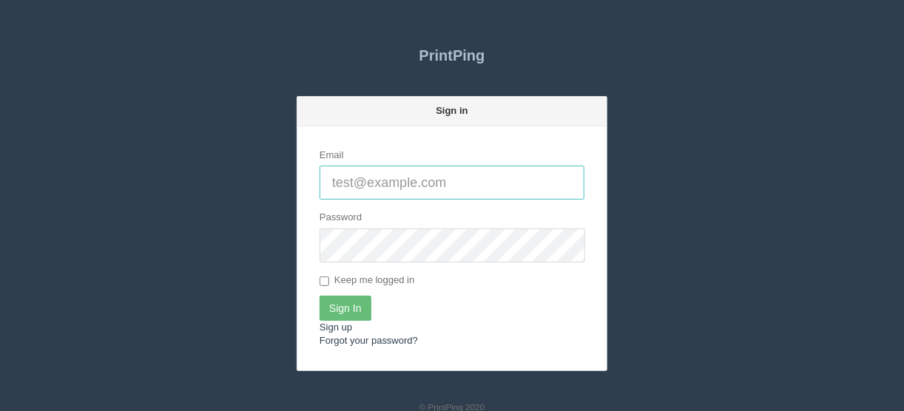
click at [337, 182] on input "Email" at bounding box center [452, 183] width 265 height 34
type input "[EMAIL_ADDRESS][DOMAIN_NAME]"
click at [349, 307] on input "Sign In" at bounding box center [346, 308] width 52 height 25
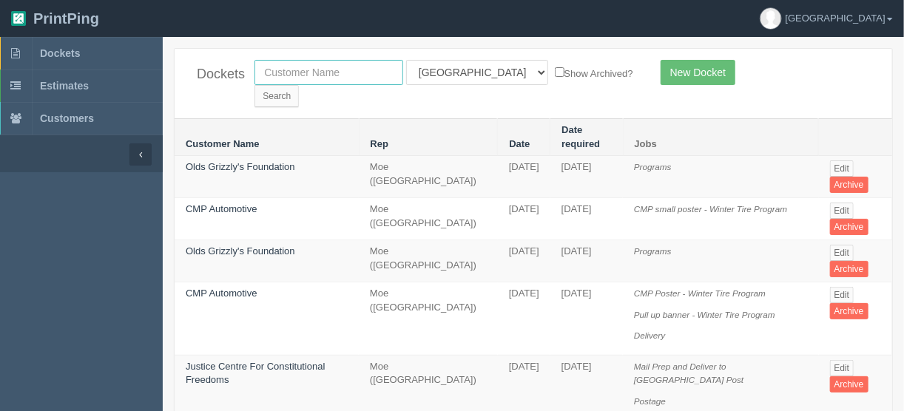
click at [332, 75] on input "text" at bounding box center [329, 72] width 149 height 25
type input "western i"
click at [466, 72] on select "All Users [PERSON_NAME] Test 1 [PERSON_NAME] [PERSON_NAME] [PERSON_NAME] France…" at bounding box center [477, 72] width 142 height 25
select select
click at [406, 60] on select "All Users [PERSON_NAME] Test 1 [PERSON_NAME] [PERSON_NAME] [PERSON_NAME] France…" at bounding box center [477, 72] width 142 height 25
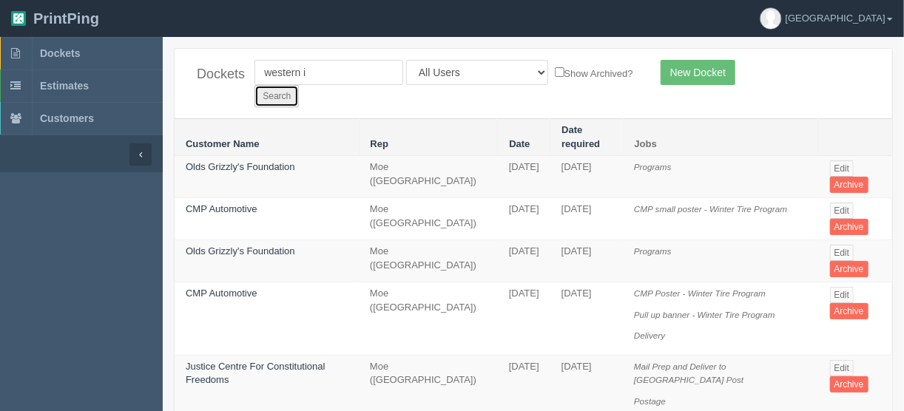
click at [299, 85] on input "Search" at bounding box center [277, 96] width 44 height 22
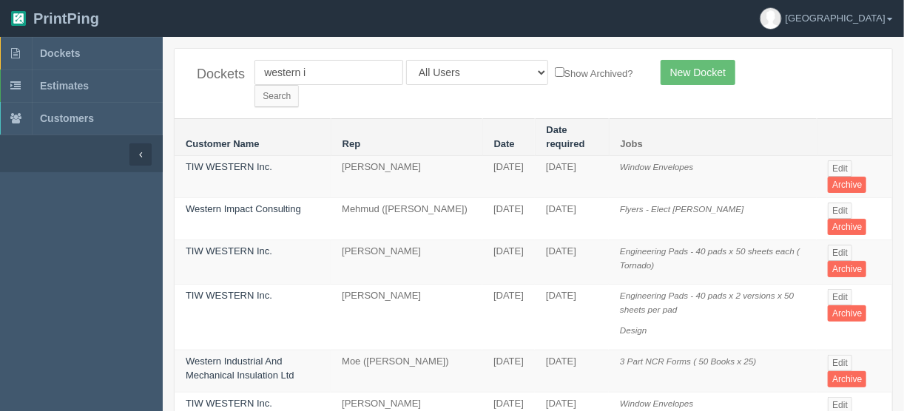
scroll to position [59, 0]
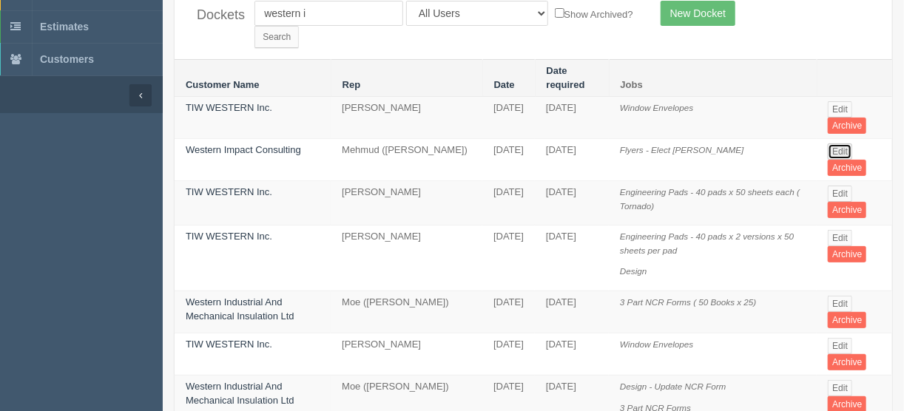
click at [841, 144] on link "Edit" at bounding box center [840, 152] width 24 height 16
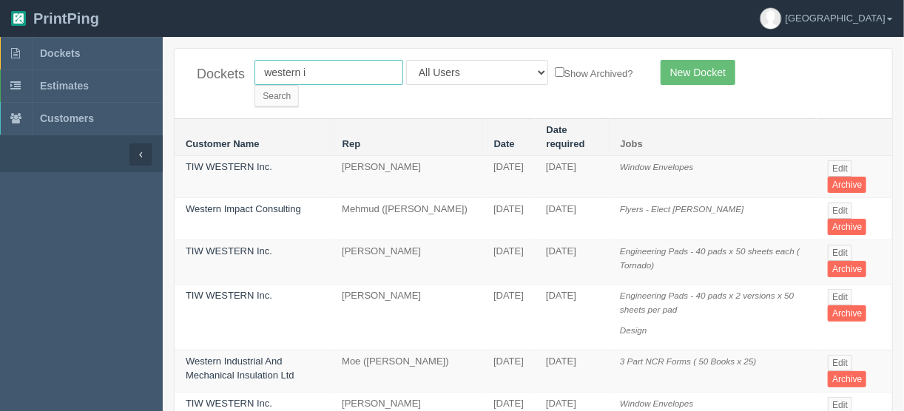
drag, startPoint x: 318, startPoint y: 70, endPoint x: 201, endPoint y: 69, distance: 116.9
click at [198, 69] on div "Dockets western i All Users Ali Ali Test 1 Aly Amy Ankit Arif Brandon Dan Franc…" at bounding box center [534, 84] width 718 height 70
type input "mitch"
click at [473, 70] on select "All Users Ali Ali Test 1 Aly Amy Ankit Arif Brandon Dan France Greg Jim Mark Ma…" at bounding box center [477, 72] width 142 height 25
select select "14"
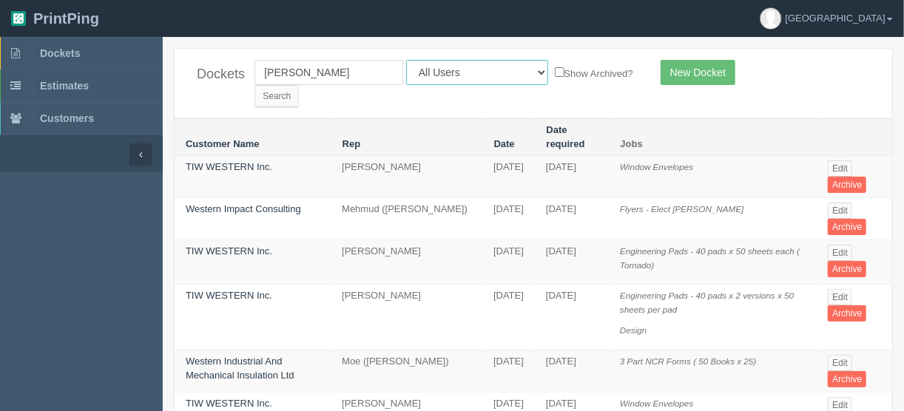
click at [406, 60] on select "All Users Ali Ali Test 1 Aly Amy Ankit Arif Brandon Dan France Greg Jim Mark Ma…" at bounding box center [477, 72] width 142 height 25
click at [299, 85] on input "Search" at bounding box center [277, 96] width 44 height 22
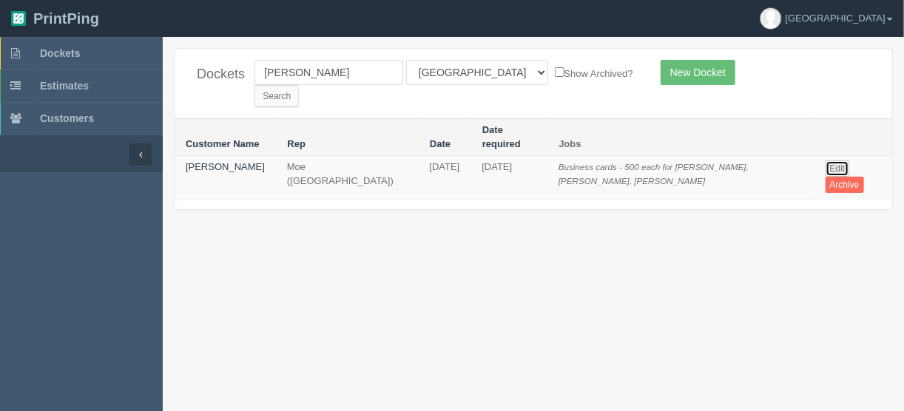
click at [826, 161] on link "Edit" at bounding box center [838, 169] width 24 height 16
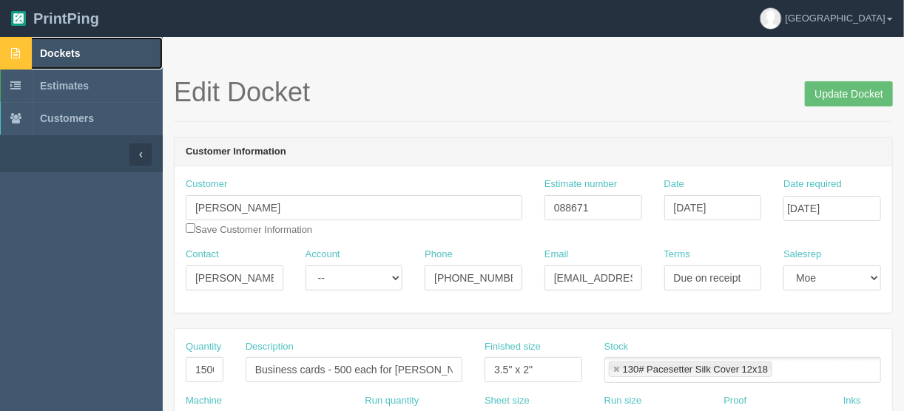
click at [56, 50] on span "Dockets" at bounding box center [60, 53] width 40 height 12
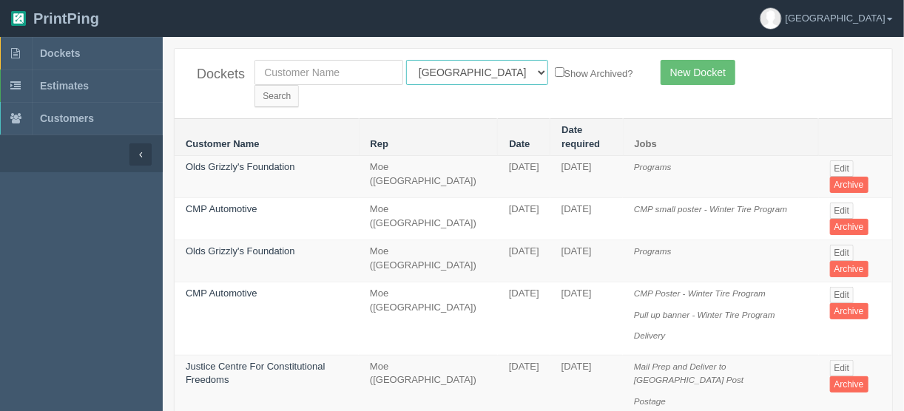
click at [475, 69] on select "All Users Ali Ali Test 1 Aly Amy Ankit Arif Brandon Dan France Greg Jim Mark Ma…" at bounding box center [477, 72] width 142 height 25
select select "11"
click at [406, 60] on select "All Users [PERSON_NAME] Test 1 [PERSON_NAME] [PERSON_NAME] [PERSON_NAME] France…" at bounding box center [477, 72] width 142 height 25
click at [299, 85] on input "Search" at bounding box center [277, 96] width 44 height 22
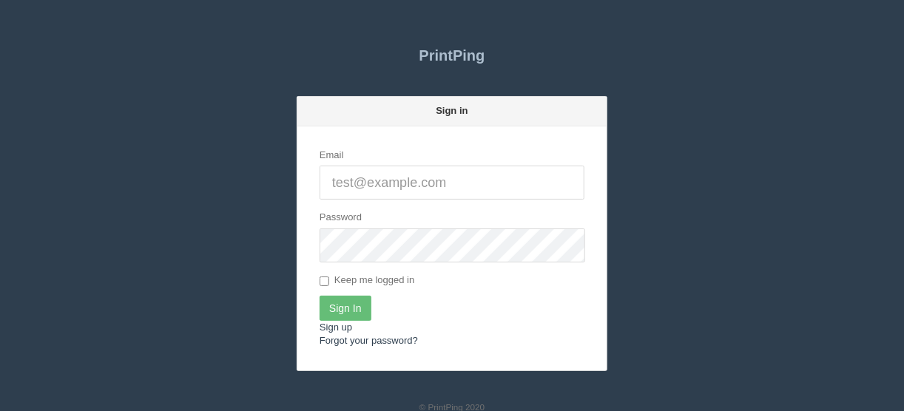
click at [392, 175] on input "Email" at bounding box center [452, 183] width 265 height 34
type input "[EMAIL_ADDRESS][DOMAIN_NAME]"
click at [335, 309] on input "Sign In" at bounding box center [346, 308] width 52 height 25
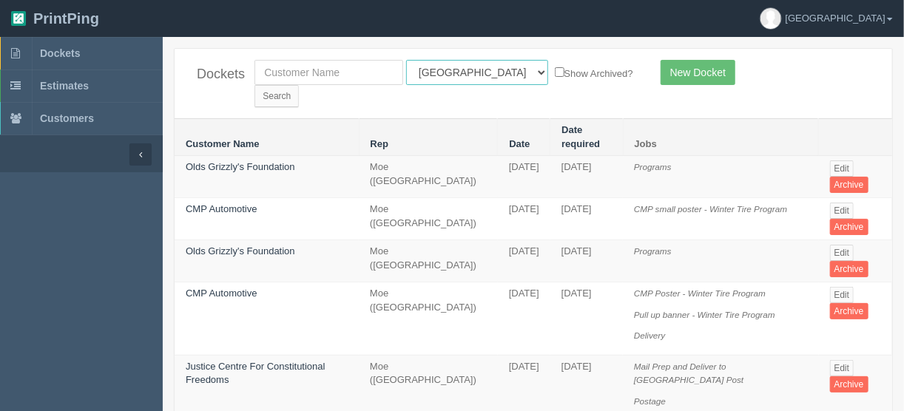
click at [471, 73] on select "All Users Ali Ali Test 1 Aly Amy Ankit Arif Brandon Dan France Greg Jim Mark Ma…" at bounding box center [477, 72] width 142 height 25
select select "11"
click at [406, 60] on select "All Users Ali Ali Test 1 Aly Amy Ankit Arif Brandon Dan France Greg Jim Mark Ma…" at bounding box center [477, 72] width 142 height 25
click at [299, 85] on input "Search" at bounding box center [277, 96] width 44 height 22
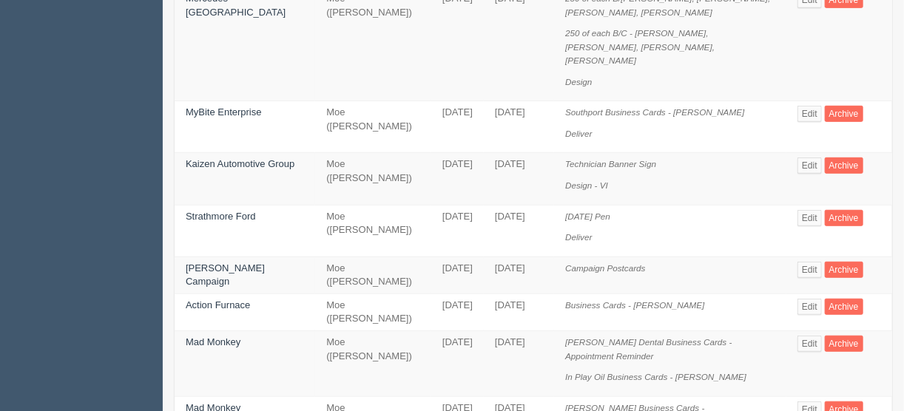
scroll to position [296, 0]
